Goal: Transaction & Acquisition: Book appointment/travel/reservation

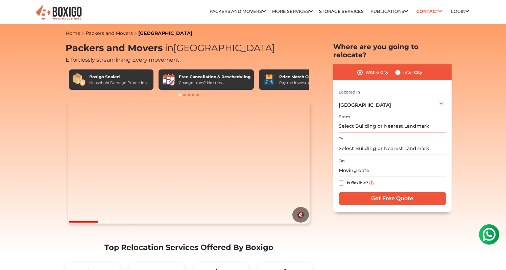
click at [367, 120] on input "text" at bounding box center [393, 126] width 108 height 12
click at [369, 120] on input "text" at bounding box center [393, 126] width 108 height 12
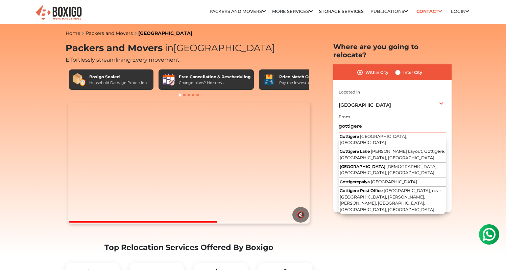
drag, startPoint x: 362, startPoint y: 116, endPoint x: 234, endPoint y: 116, distance: 128.2
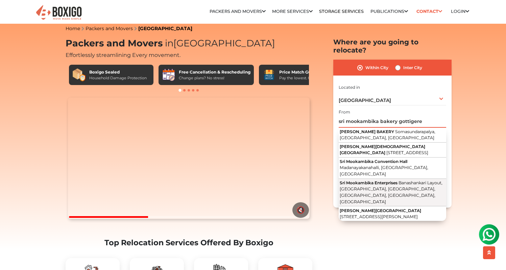
scroll to position [6, 0]
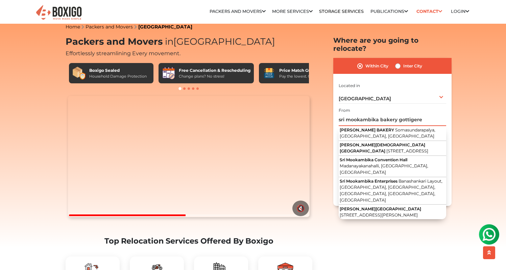
drag, startPoint x: 422, startPoint y: 111, endPoint x: 271, endPoint y: 112, distance: 151.6
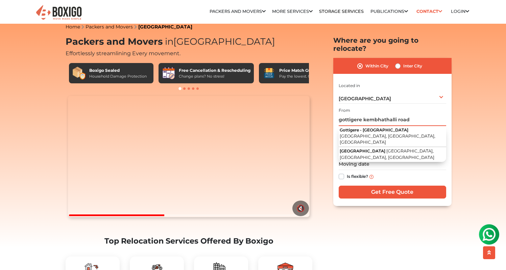
drag, startPoint x: 412, startPoint y: 110, endPoint x: 364, endPoint y: 111, distance: 48.0
click at [364, 114] on input "gottigere kembhathalli road" at bounding box center [393, 120] width 108 height 12
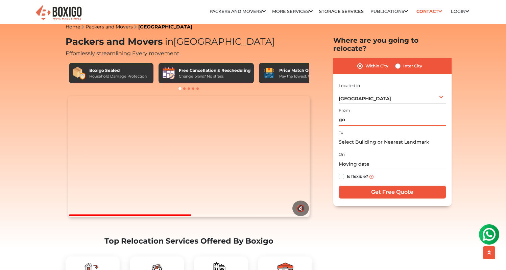
type input "g"
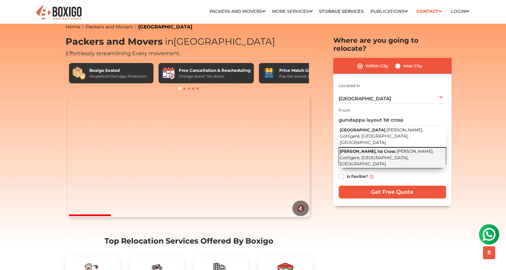
click at [384, 149] on span "[PERSON_NAME], 1st Cross" at bounding box center [368, 151] width 56 height 5
type input "[PERSON_NAME], 1st Cross, [PERSON_NAME], Gottigere, [GEOGRAPHIC_DATA], [GEOGRAP…"
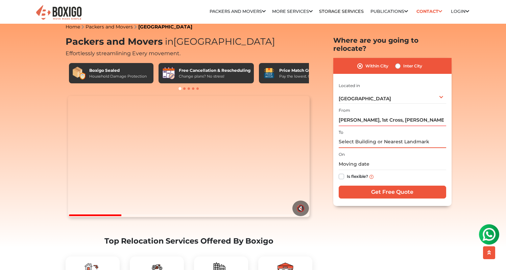
click at [375, 136] on input "text" at bounding box center [393, 142] width 108 height 12
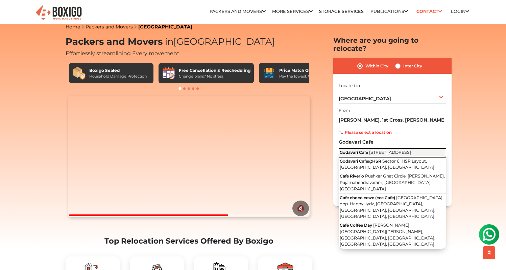
click at [422, 148] on button "[GEOGRAPHIC_DATA] [STREET_ADDRESS]" at bounding box center [393, 152] width 108 height 9
type input "[GEOGRAPHIC_DATA], [STREET_ADDRESS]"
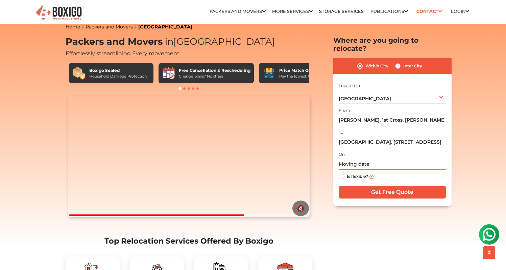
click at [371, 158] on input "text" at bounding box center [393, 164] width 108 height 12
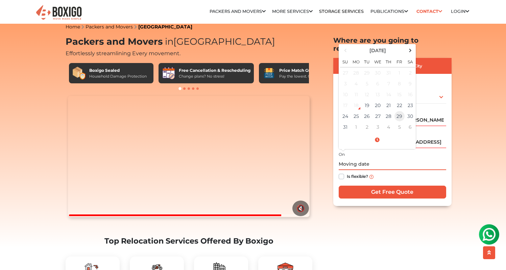
click at [399, 111] on td "29" at bounding box center [399, 116] width 11 height 11
type input "[DATE] 12:00 AM"
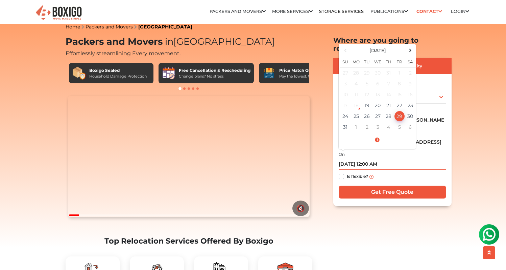
click at [363, 158] on input "[DATE] 12:00 AM" at bounding box center [393, 164] width 108 height 12
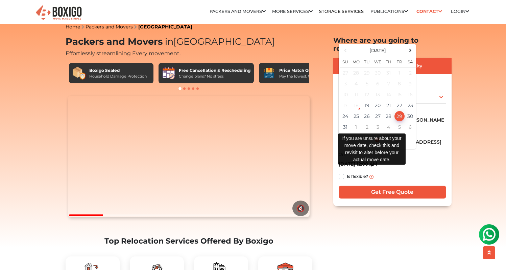
click at [372, 175] on img at bounding box center [372, 177] width 4 height 4
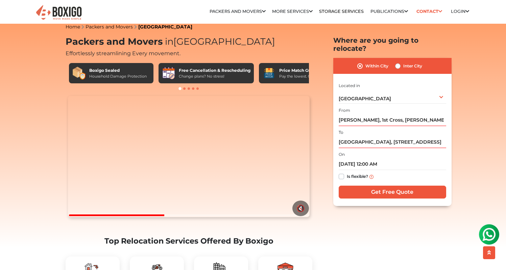
click at [382, 185] on input "Get Free Quote" at bounding box center [393, 191] width 108 height 13
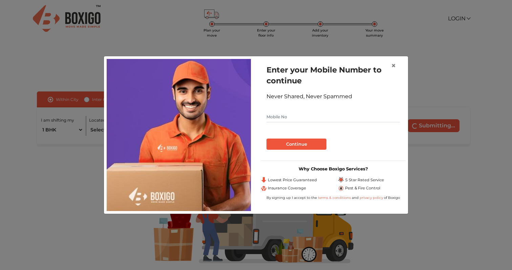
click at [286, 116] on input "text" at bounding box center [332, 116] width 133 height 11
type input "9986588102"
click at [293, 147] on button "Continue" at bounding box center [296, 144] width 60 height 12
